Goal: Navigation & Orientation: Find specific page/section

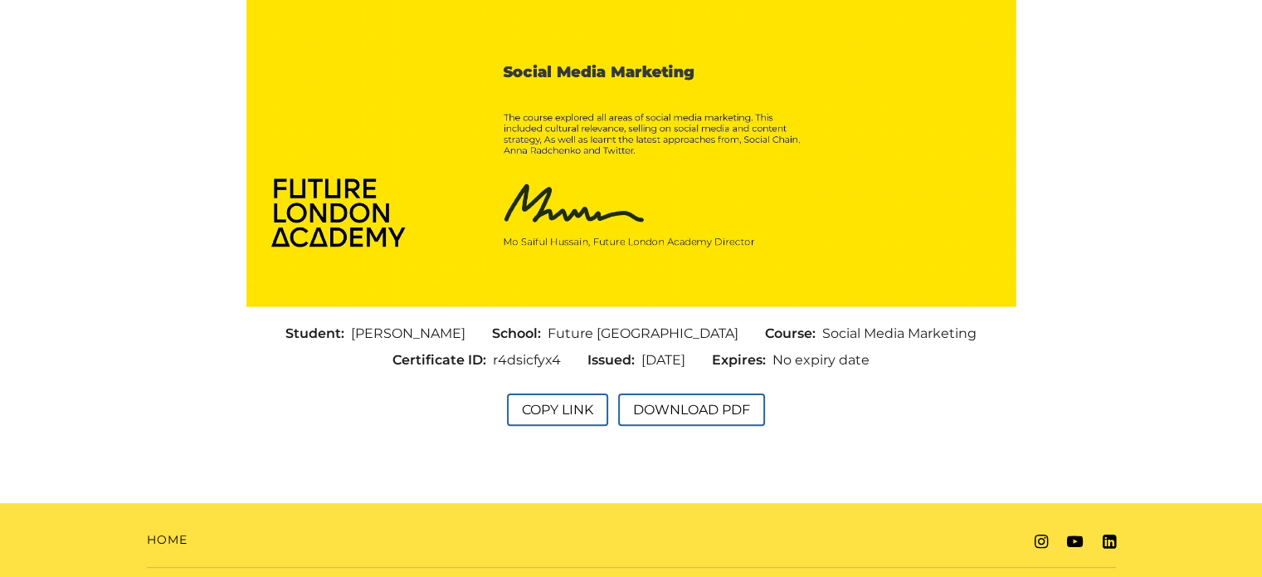
scroll to position [416, 0]
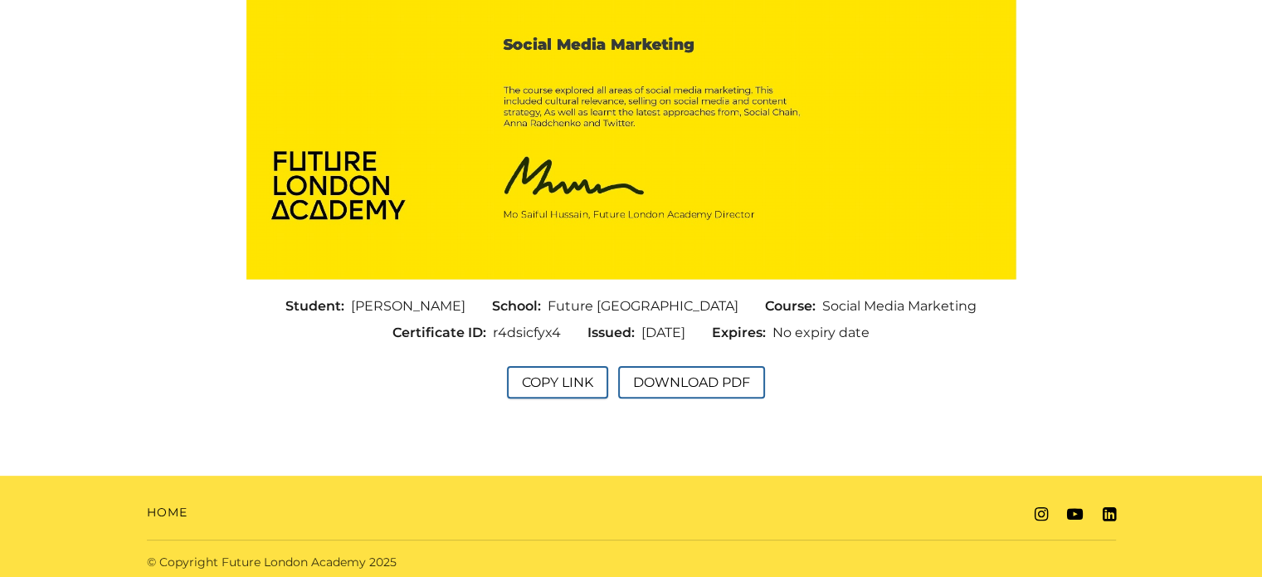
click at [550, 382] on button "Copy Link" at bounding box center [557, 382] width 101 height 32
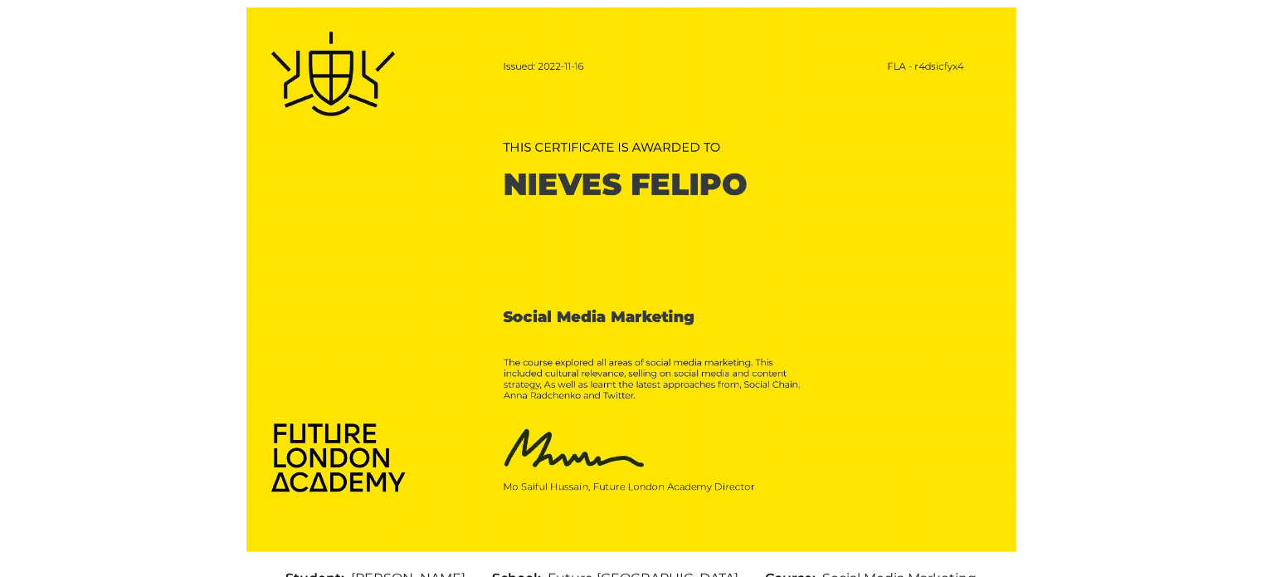
scroll to position [136, 0]
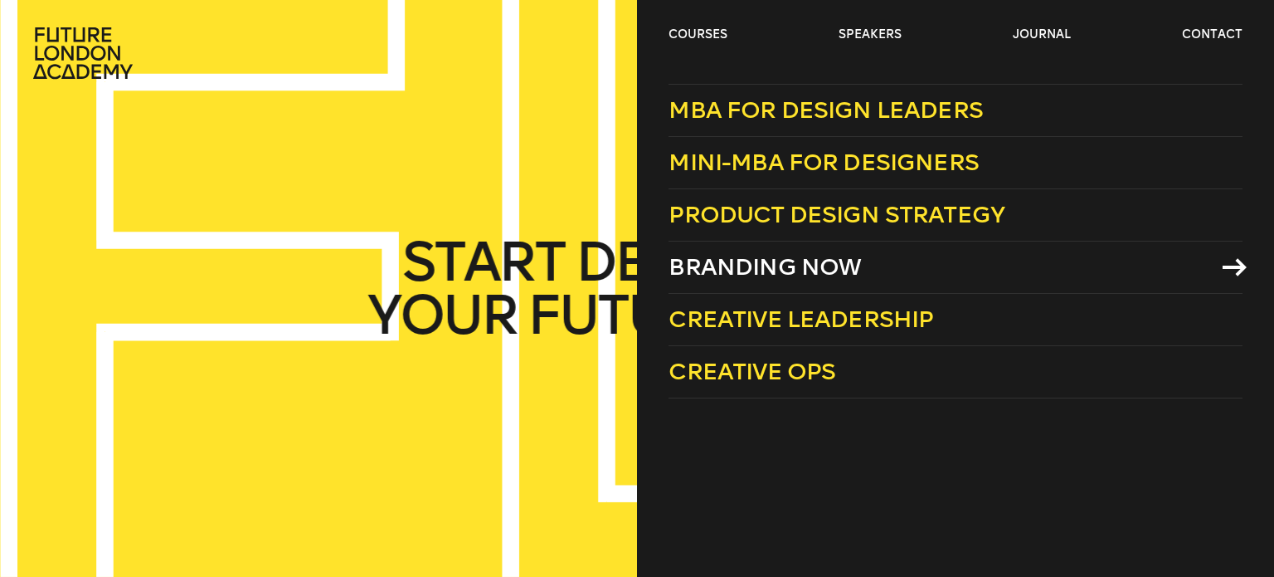
click at [828, 270] on span "Branding Now" at bounding box center [765, 266] width 192 height 27
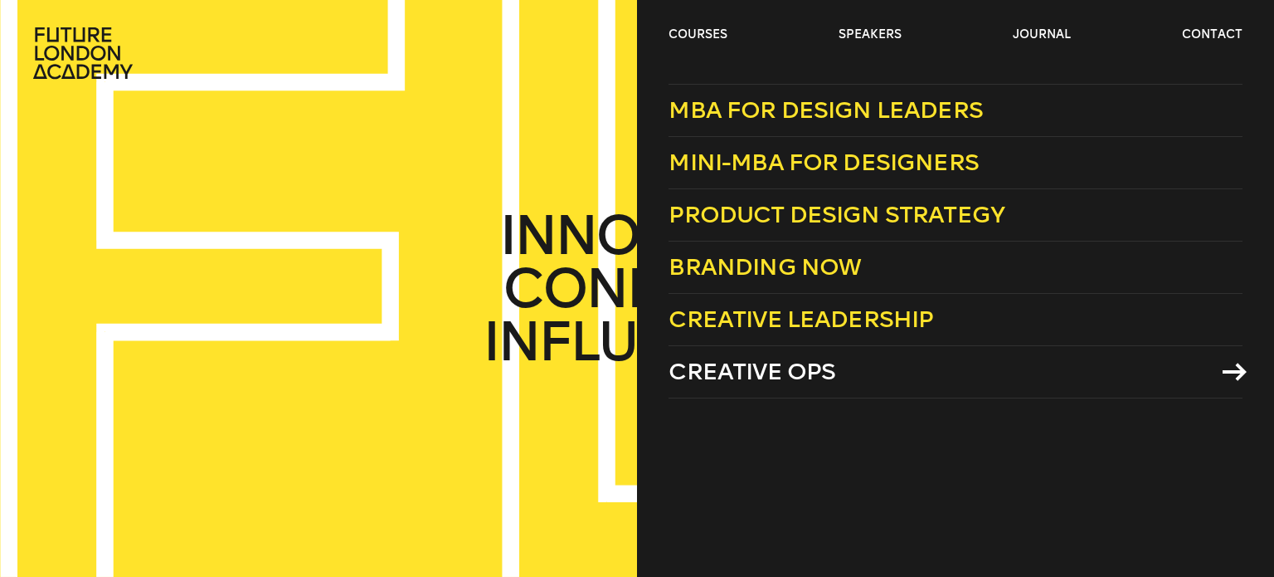
click at [789, 358] on span "Creative Ops" at bounding box center [752, 371] width 167 height 27
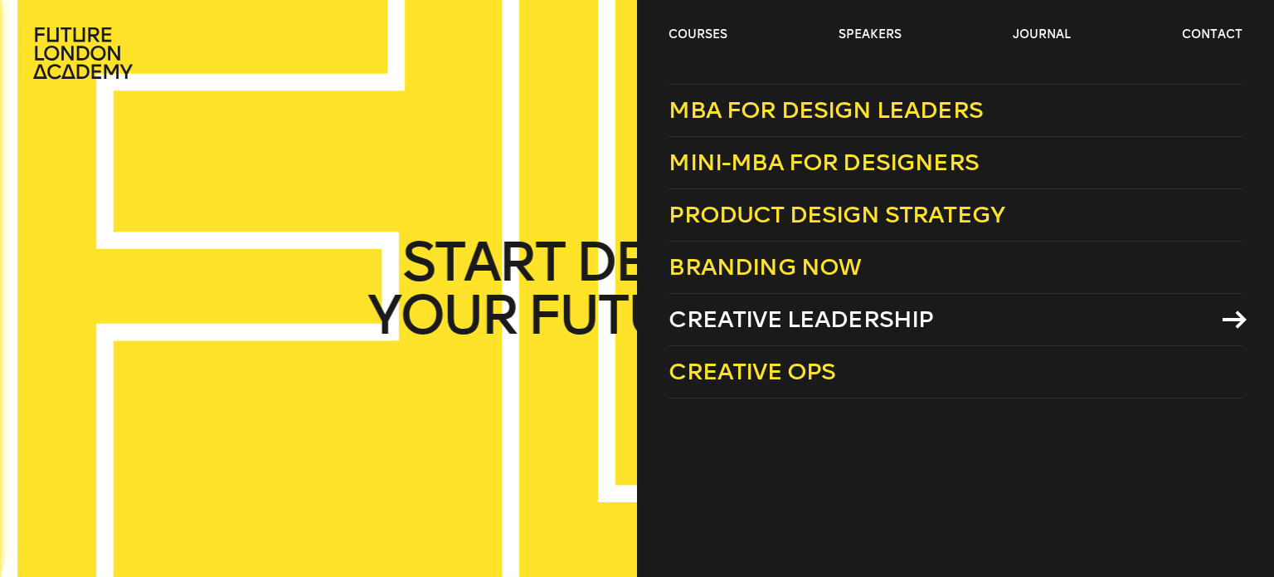
click at [750, 303] on link "Creative Leadership" at bounding box center [955, 320] width 573 height 52
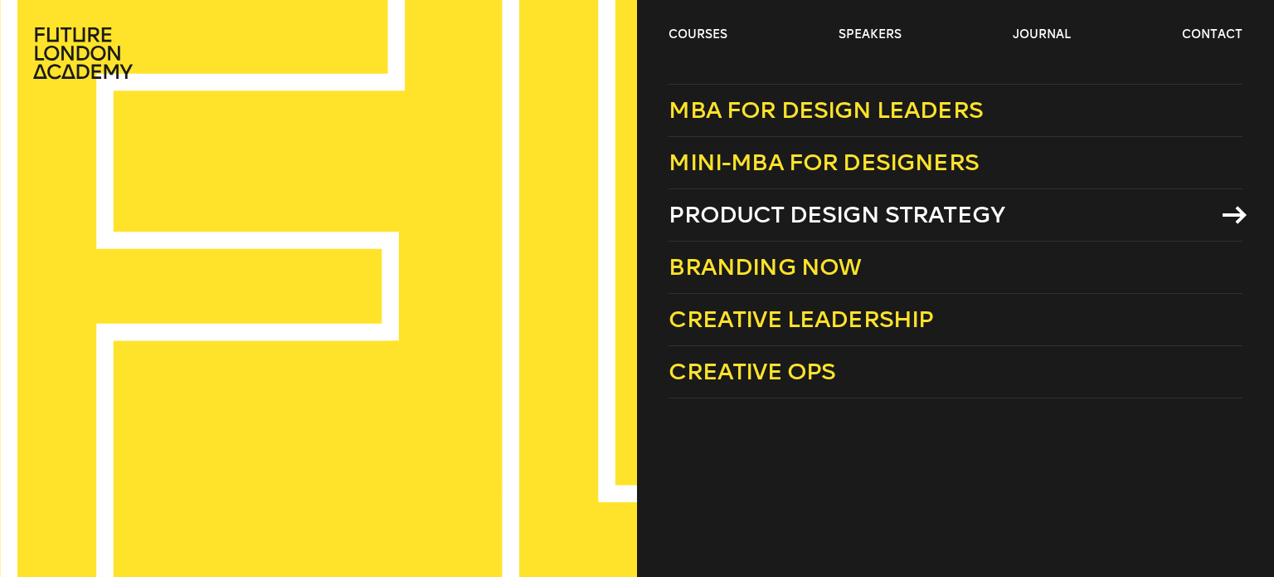
click at [819, 213] on span "Product Design Strategy" at bounding box center [837, 214] width 336 height 27
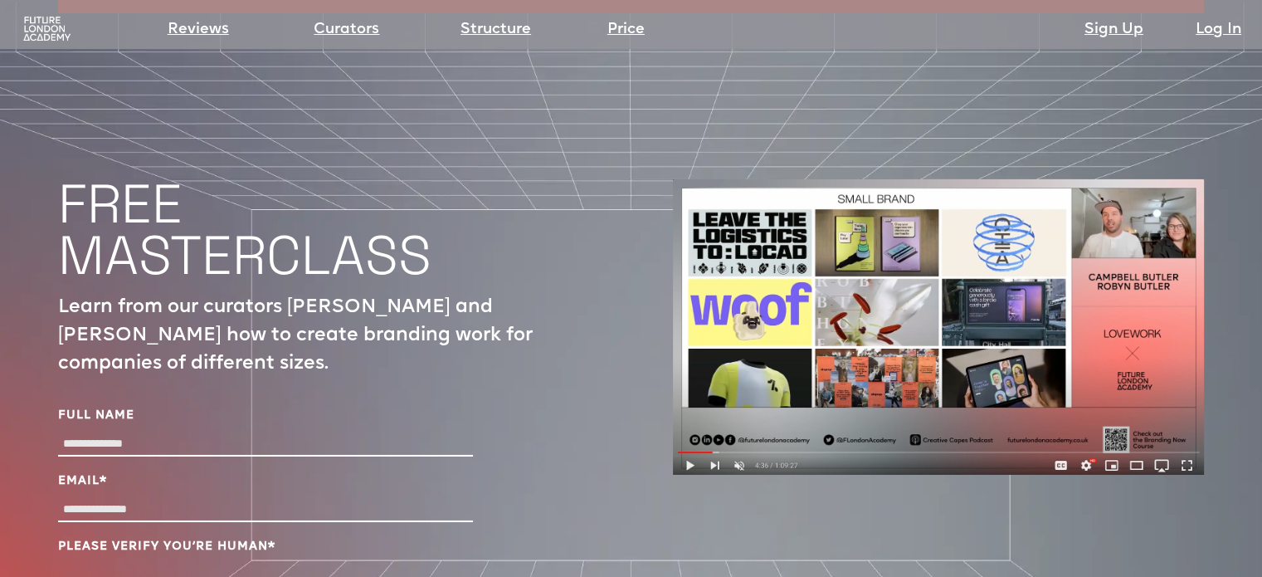
scroll to position [5445, 0]
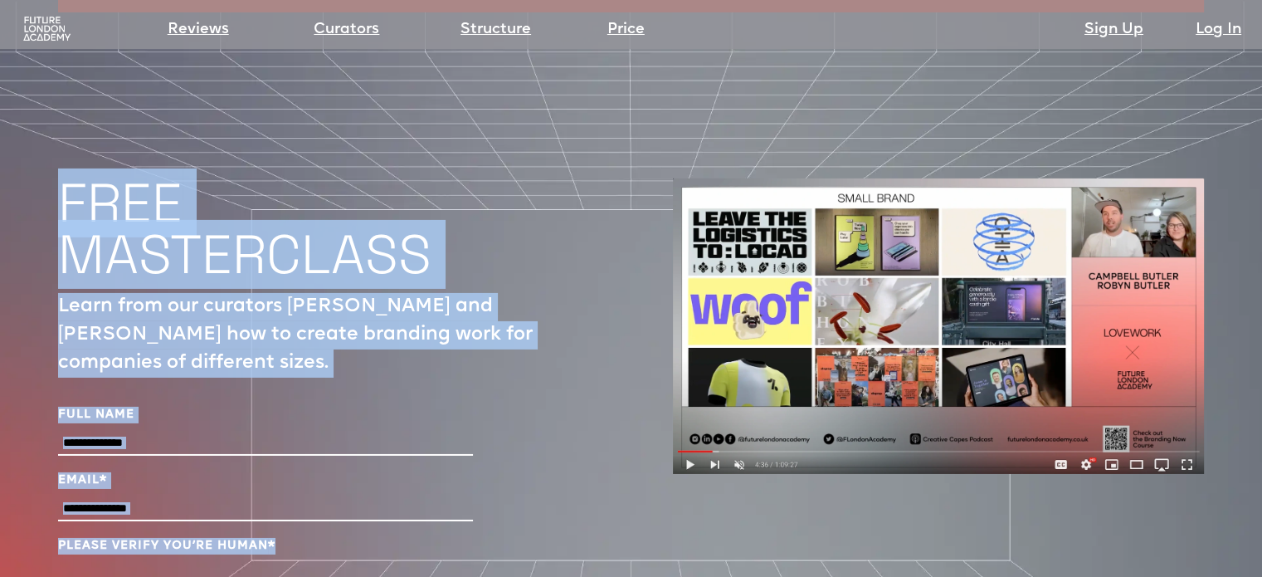
drag, startPoint x: 65, startPoint y: 126, endPoint x: 390, endPoint y: 467, distance: 471.2
click at [390, 467] on div "FREE MASTERCLASS Learn from our curators Campbell and Robyn Butler how to creat…" at bounding box center [324, 440] width 532 height 525
copy div "FREE MASTERCLASS Learn from our curators Campbell and Robyn Butler how to creat…"
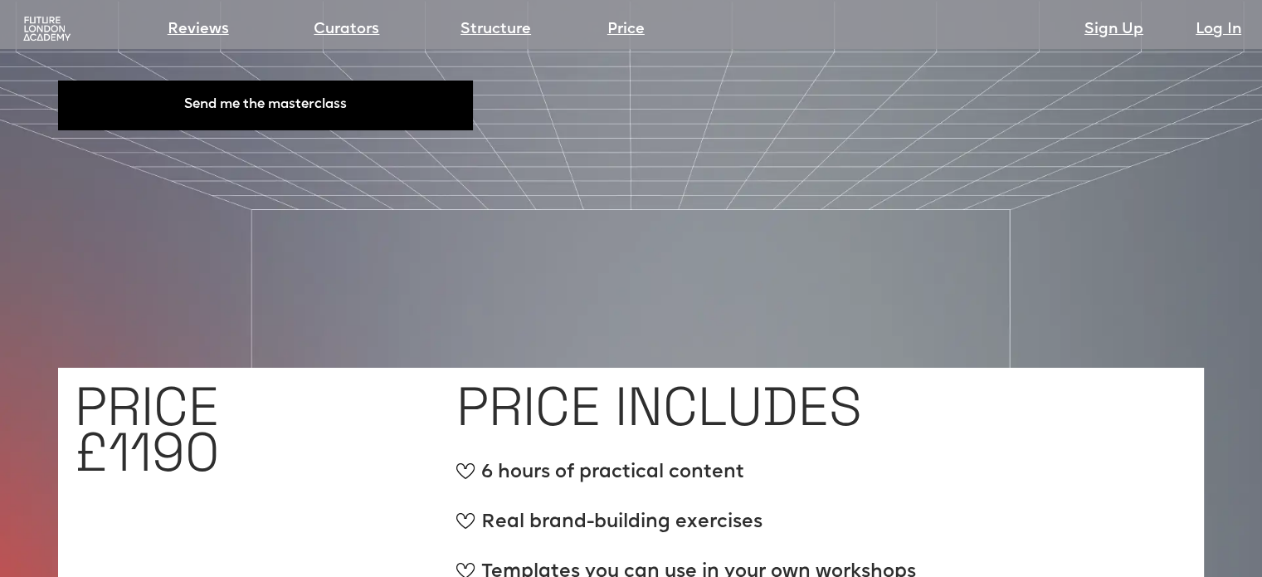
scroll to position [6006, 0]
